Goal: Task Accomplishment & Management: Manage account settings

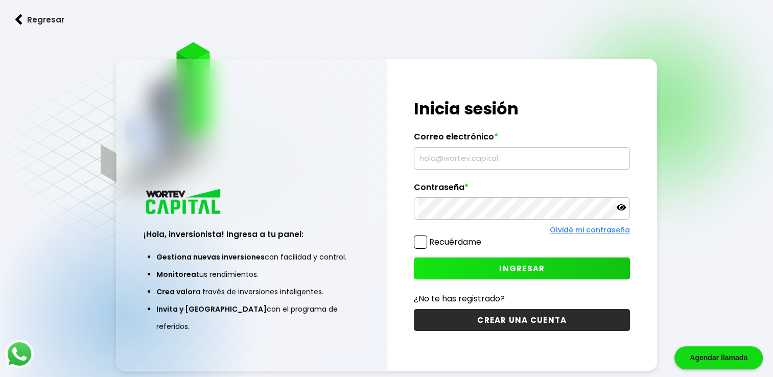
click at [513, 154] on input "text" at bounding box center [521, 158] width 207 height 21
type input "[EMAIL_ADDRESS][DOMAIN_NAME]"
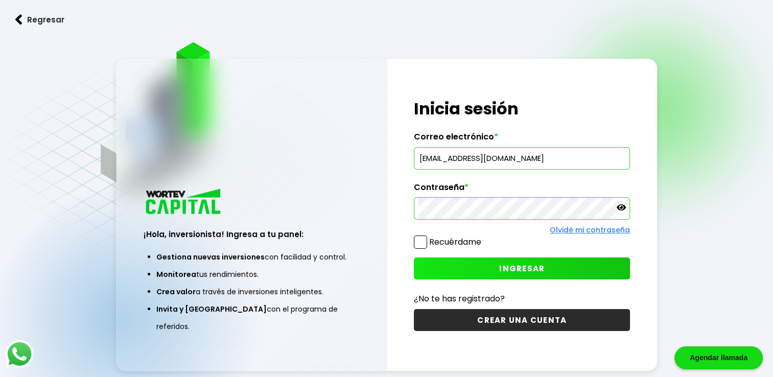
click at [519, 268] on span "INGRESAR" at bounding box center [521, 268] width 45 height 11
click at [580, 266] on button "INGRESAR" at bounding box center [522, 268] width 216 height 22
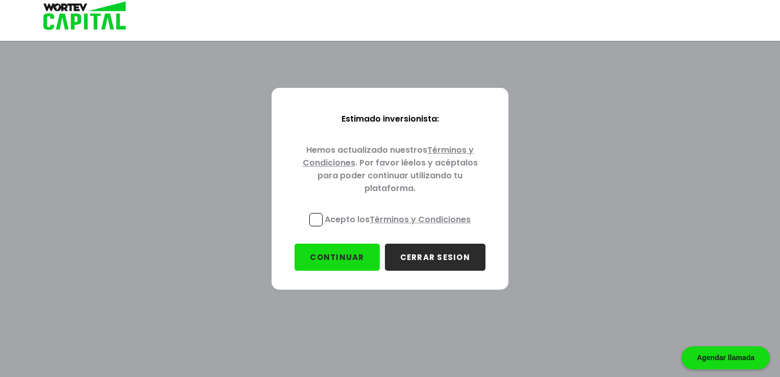
click at [331, 217] on p "Acepto los Términos y Condiciones" at bounding box center [398, 219] width 146 height 13
click at [400, 227] on input "Acepto los Términos y Condiciones" at bounding box center [400, 227] width 0 height 0
click at [411, 218] on link "Términos y Condiciones" at bounding box center [420, 219] width 101 height 12
click at [334, 252] on button "CONTINUAR" at bounding box center [337, 257] width 85 height 27
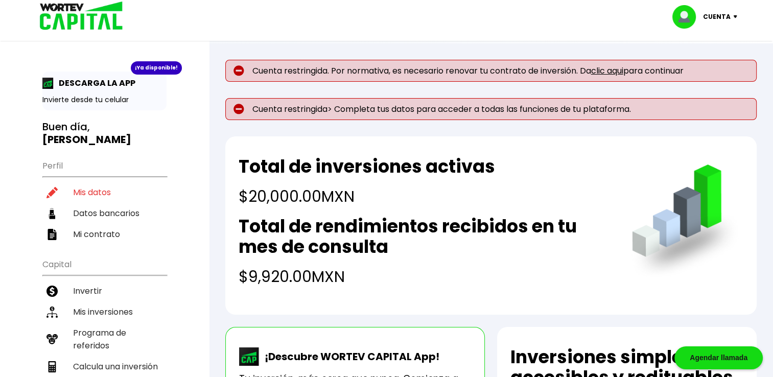
click at [612, 73] on link "clic aqui" at bounding box center [607, 71] width 32 height 12
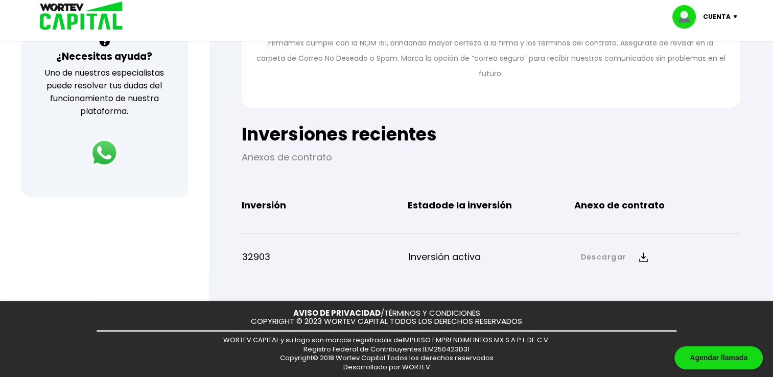
scroll to position [382, 0]
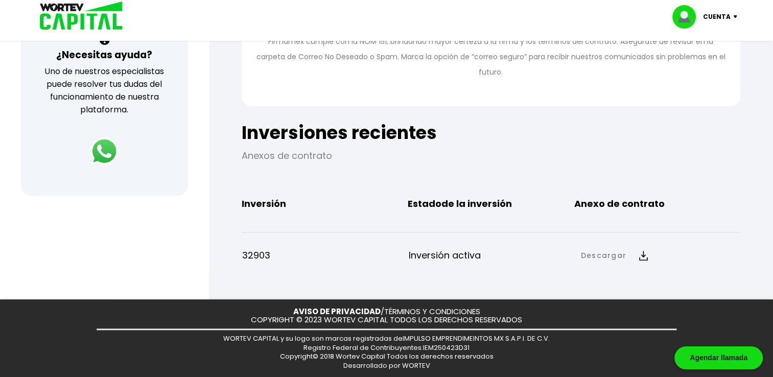
click at [599, 256] on link "Descargar" at bounding box center [603, 255] width 45 height 11
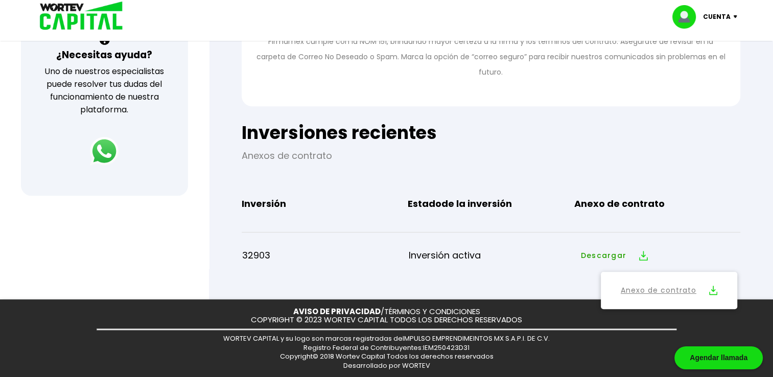
click at [632, 286] on link "Anexo de contrato" at bounding box center [658, 290] width 76 height 13
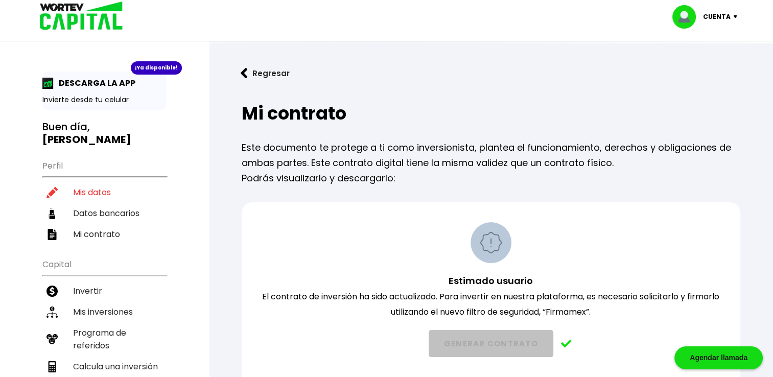
click at [292, 136] on div "Mi contrato Este documento te protege a ti como inversionista, plantea el funci…" at bounding box center [490, 380] width 531 height 570
click at [45, 79] on img at bounding box center [47, 83] width 11 height 11
click at [94, 80] on p "DESCARGA LA APP" at bounding box center [95, 83] width 82 height 13
click at [149, 68] on div "¡Ya disponible!" at bounding box center [156, 67] width 51 height 13
click at [110, 99] on p "Invierte desde tu celular" at bounding box center [104, 99] width 124 height 11
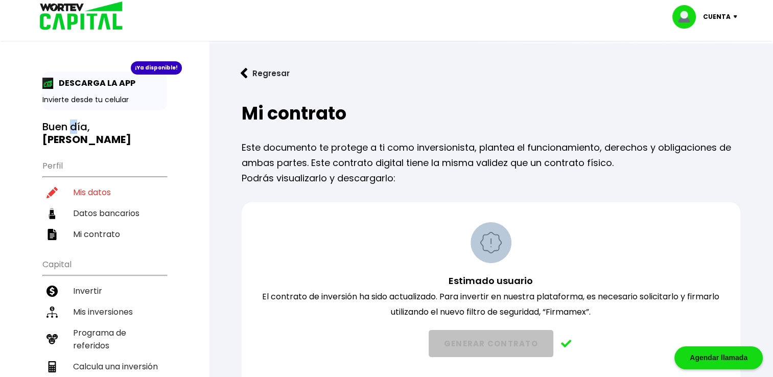
drag, startPoint x: 110, startPoint y: 99, endPoint x: 75, endPoint y: 130, distance: 47.4
click at [75, 130] on h3 "Buen día, [PERSON_NAME]" at bounding box center [104, 133] width 124 height 26
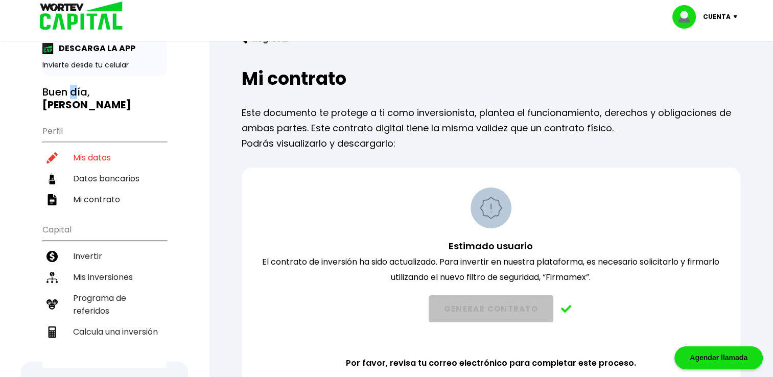
scroll to position [102, 0]
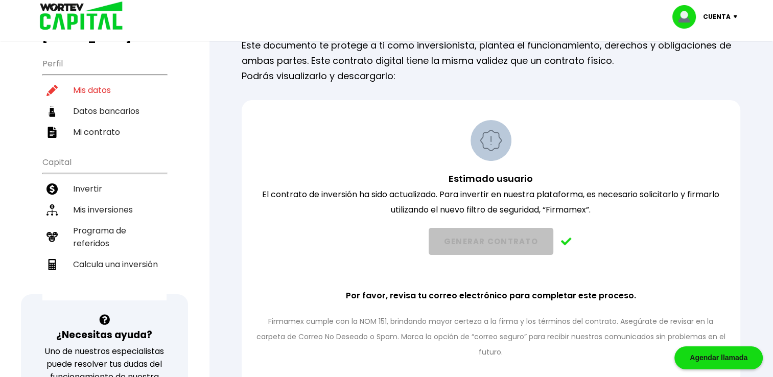
click at [104, 106] on li "Datos bancarios" at bounding box center [104, 111] width 124 height 21
select select "Banamex"
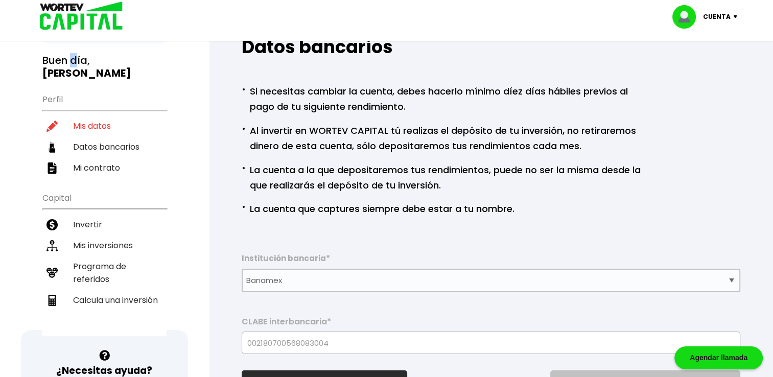
scroll to position [51, 0]
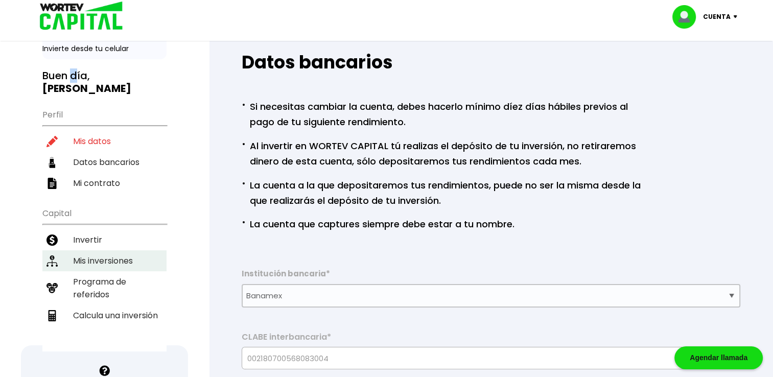
click at [108, 250] on li "Mis inversiones" at bounding box center [104, 260] width 124 height 21
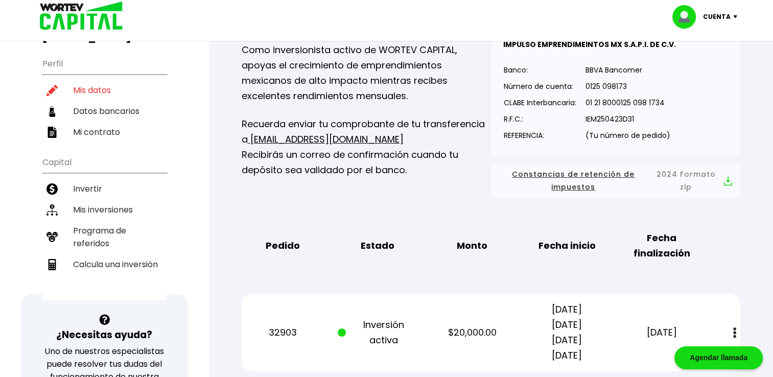
scroll to position [153, 0]
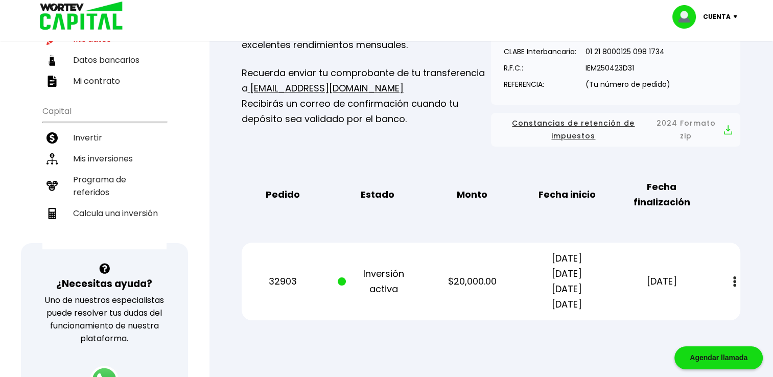
click at [729, 277] on button at bounding box center [734, 282] width 14 height 22
click at [496, 328] on div "Mis inversiones Como inversionista activo de WORTEV CAPITAL, apoyas el crecimie…" at bounding box center [490, 139] width 531 height 395
click at [560, 194] on b "Fecha inicio" at bounding box center [566, 194] width 57 height 15
click at [444, 187] on p "Monto" at bounding box center [472, 194] width 80 height 15
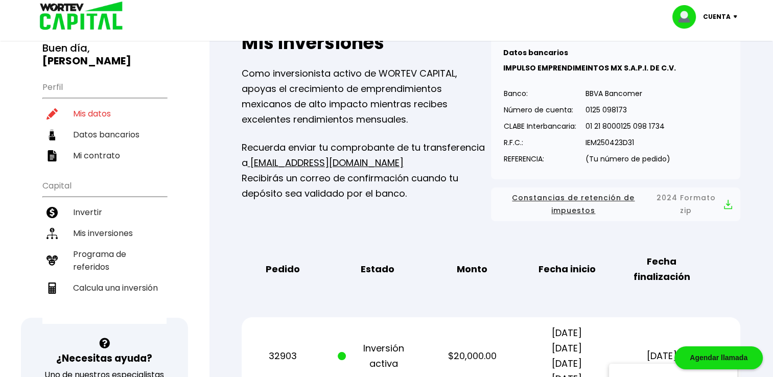
scroll to position [102, 0]
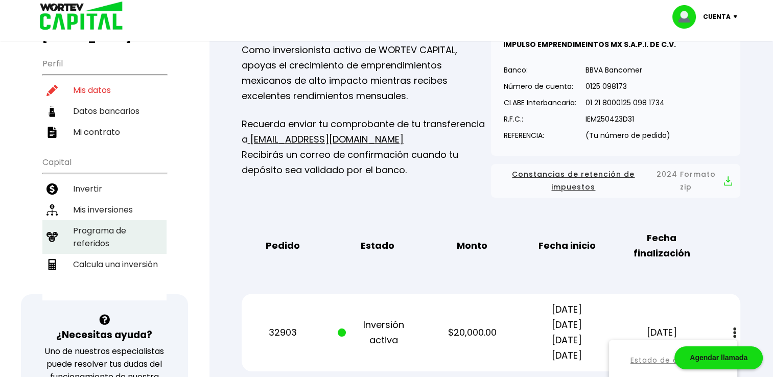
click at [125, 220] on li "Programa de referidos" at bounding box center [104, 237] width 124 height 34
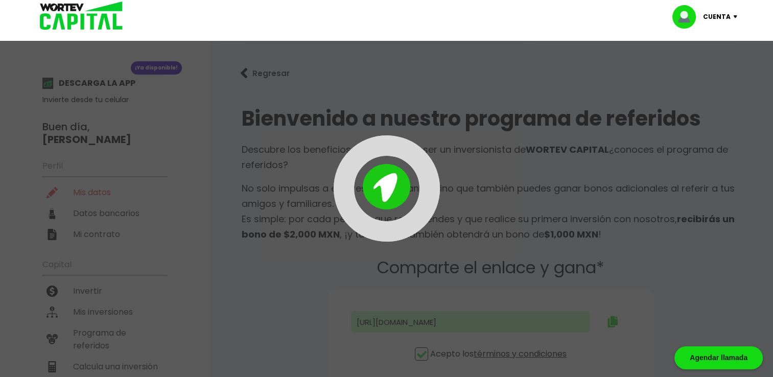
type input "[URL][DOMAIN_NAME]"
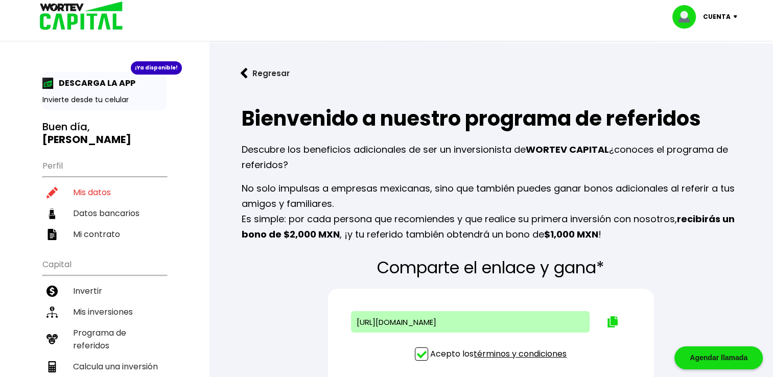
click at [715, 19] on p "Cuenta" at bounding box center [717, 16] width 28 height 15
click at [710, 47] on link "Editar perfil" at bounding box center [706, 47] width 40 height 11
select select "Hombre"
select select "Licenciatura"
select select "MX"
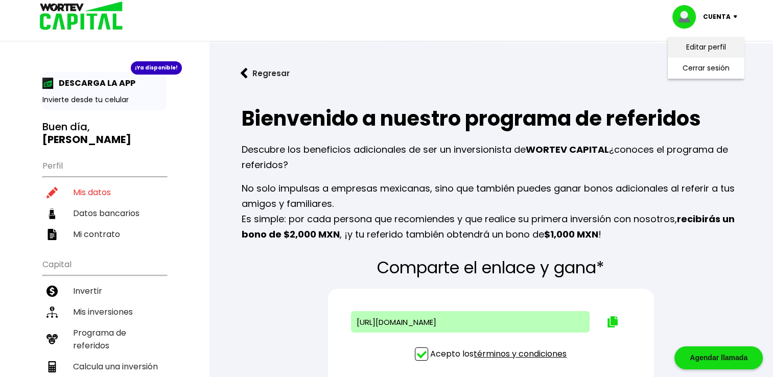
select select "Banamex"
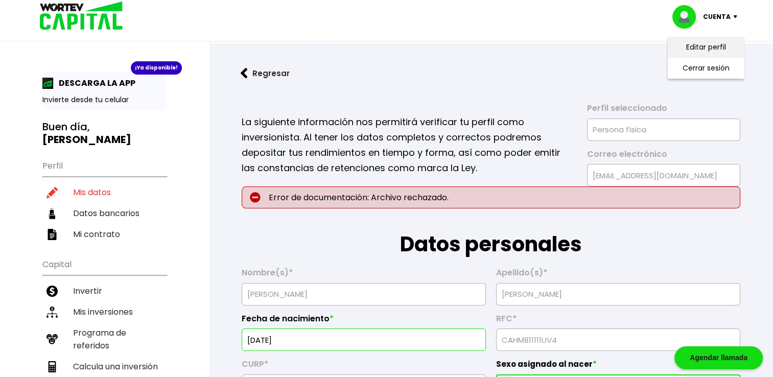
click at [698, 50] on link "Editar perfil" at bounding box center [706, 47] width 40 height 11
click at [481, 66] on link "Regresar" at bounding box center [490, 73] width 531 height 27
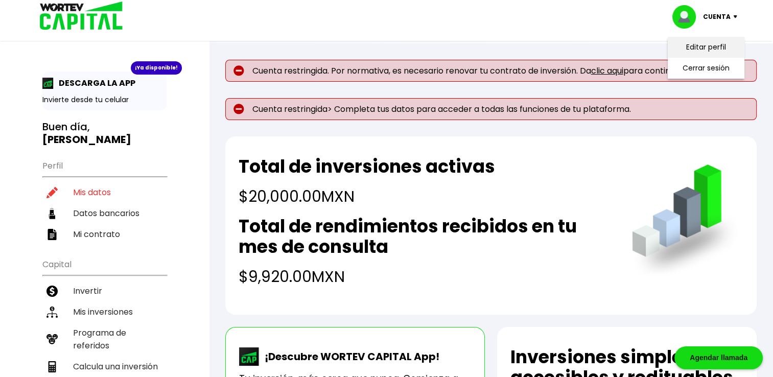
click at [708, 40] on li "Editar perfil" at bounding box center [706, 47] width 82 height 21
click at [470, 178] on div "Total de inversiones activas $20,000.00 MXN" at bounding box center [366, 182] width 256 height 52
click at [70, 83] on p "DESCARGA LA APP" at bounding box center [95, 83] width 82 height 13
click at [77, 203] on li "Datos bancarios" at bounding box center [104, 213] width 124 height 21
select select "Banamex"
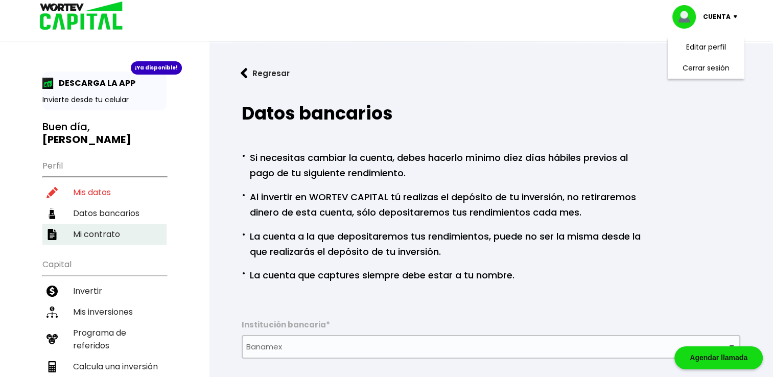
click at [102, 224] on li "Mi contrato" at bounding box center [104, 234] width 124 height 21
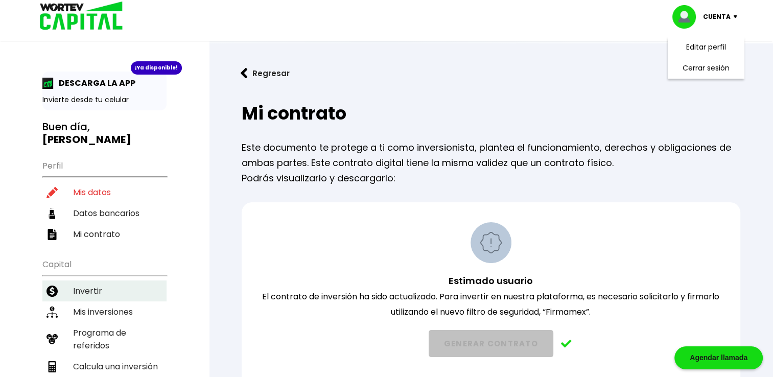
click at [88, 280] on li "Invertir" at bounding box center [104, 290] width 124 height 21
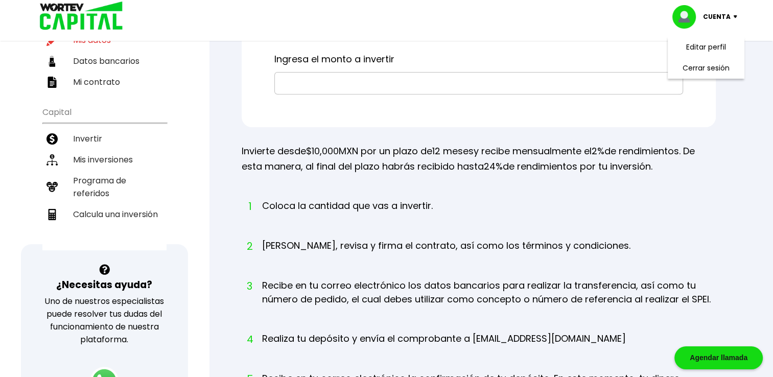
scroll to position [153, 0]
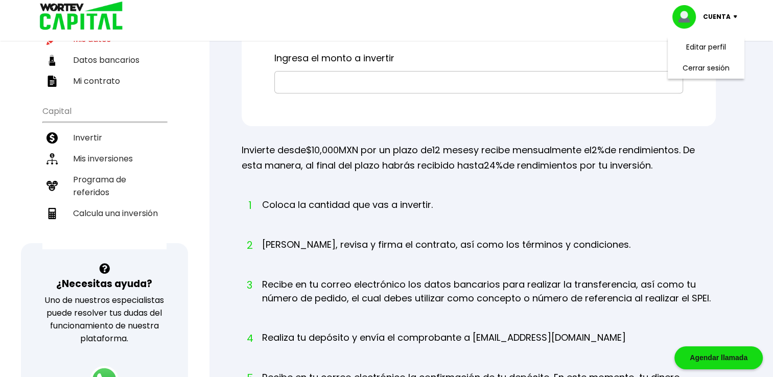
click at [639, 204] on ol "1 Coloca la cantidad que vas a invertir. 2 [PERSON_NAME], revisa y firma el con…" at bounding box center [479, 308] width 474 height 220
click at [717, 66] on li "Cerrar sesión" at bounding box center [706, 68] width 82 height 21
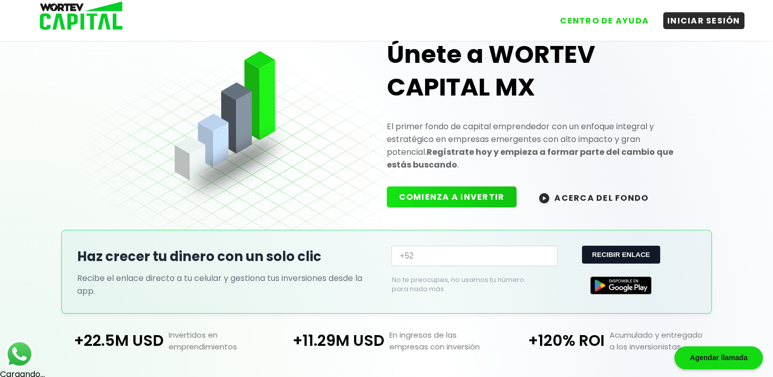
scroll to position [153, 0]
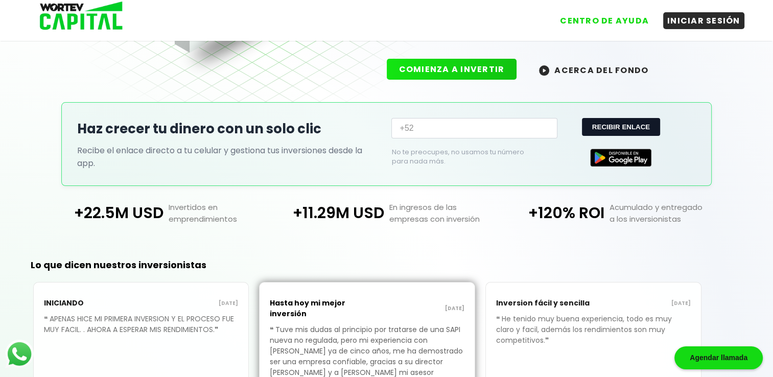
click at [303, 218] on p "+11.29M USD" at bounding box center [330, 212] width 108 height 23
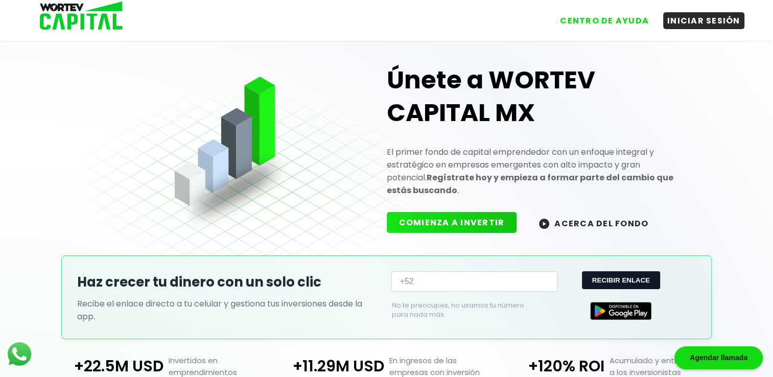
click at [72, 19] on img at bounding box center [78, 16] width 98 height 33
